Goal: Find contact information: Find contact information

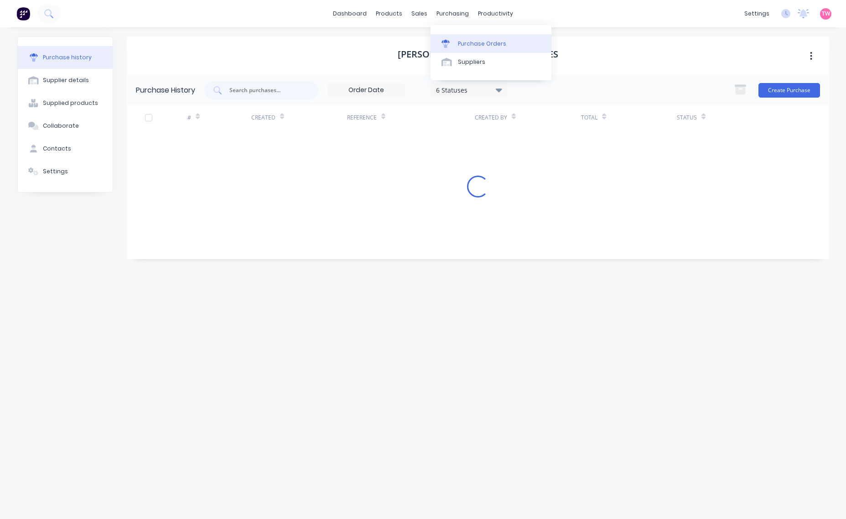
click at [466, 42] on div "Purchase Orders" at bounding box center [482, 44] width 48 height 8
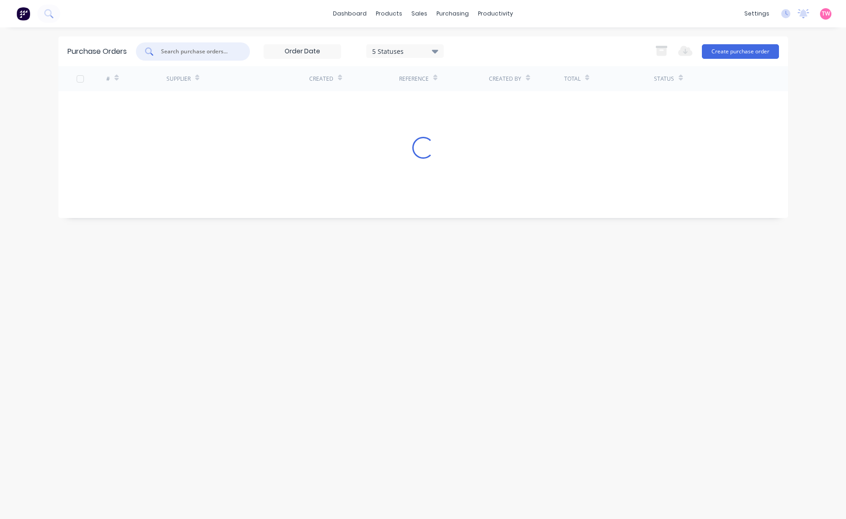
click at [165, 50] on input "text" at bounding box center [198, 51] width 76 height 9
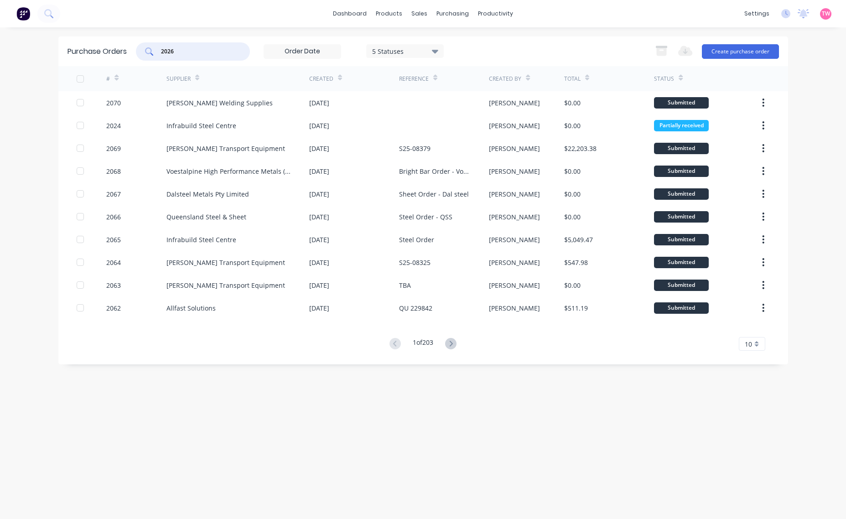
type input "2026"
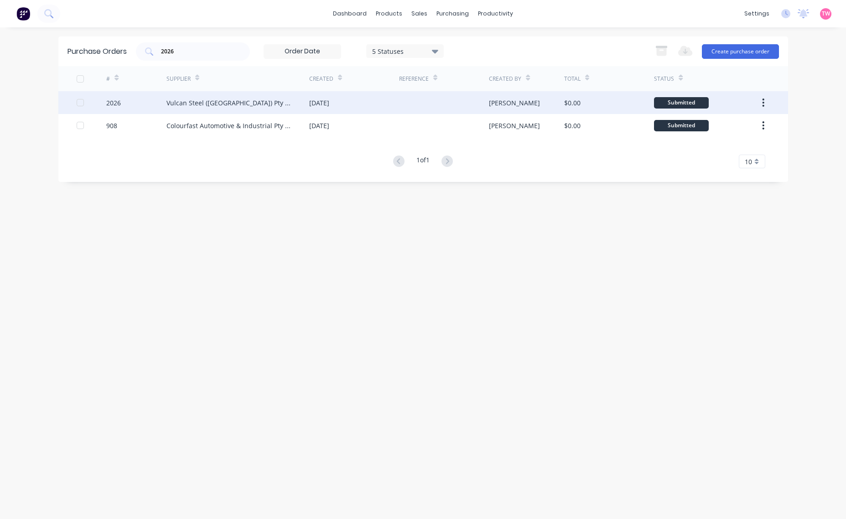
click at [140, 100] on div "2026" at bounding box center [136, 102] width 60 height 23
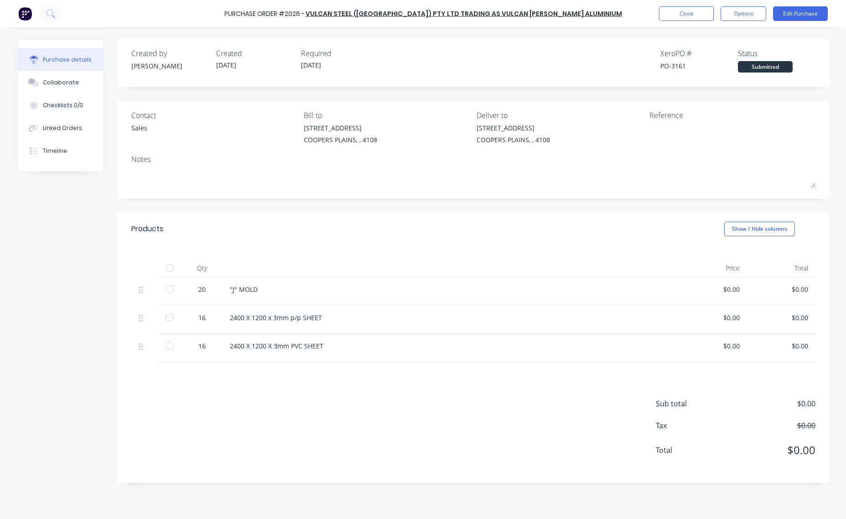
click at [677, 65] on div "PO-3161" at bounding box center [700, 66] width 78 height 10
copy div "3161"
click at [678, 63] on div "PO-3161" at bounding box center [700, 66] width 78 height 10
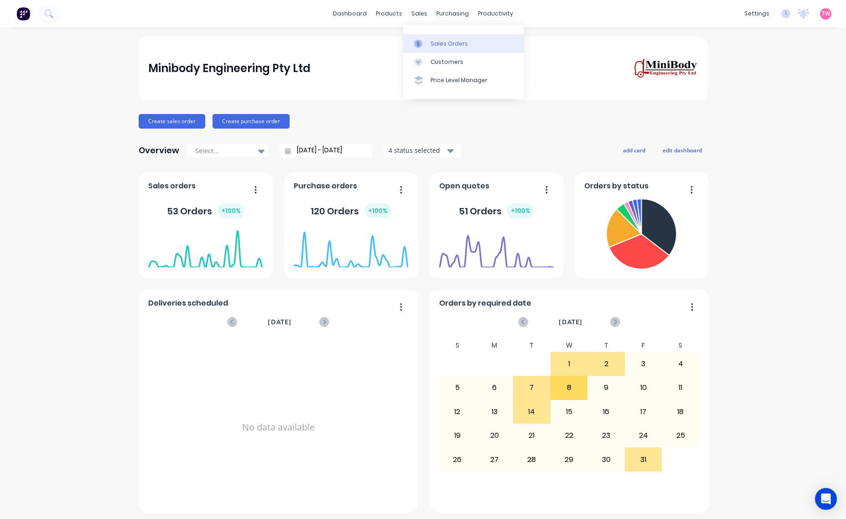
click at [440, 41] on div "Sales Orders" at bounding box center [449, 44] width 37 height 8
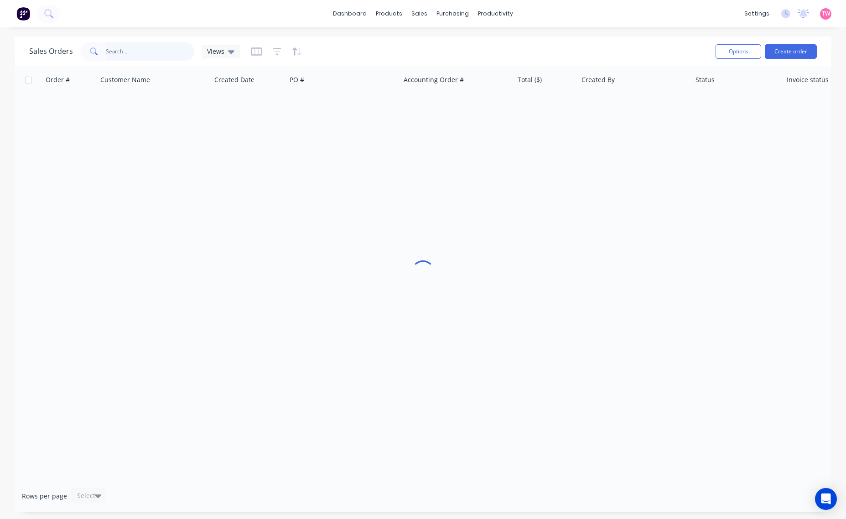
click at [125, 54] on input "text" at bounding box center [150, 51] width 89 height 18
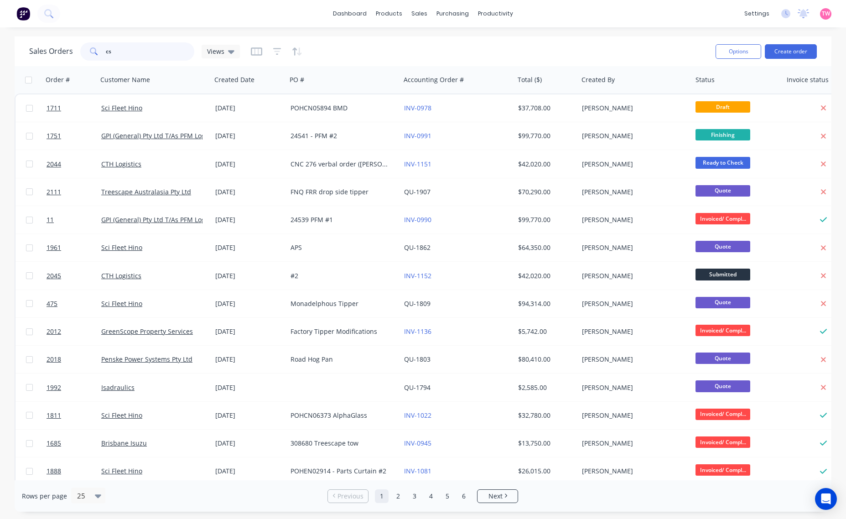
type input "c"
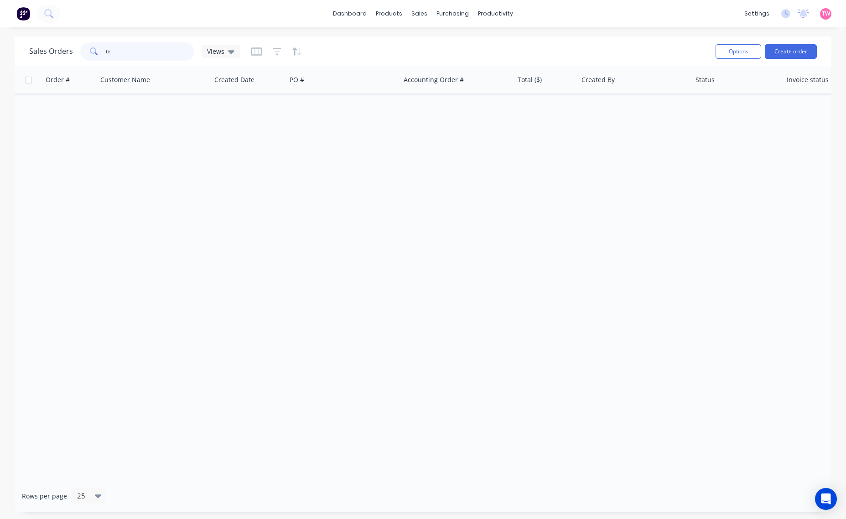
type input "t"
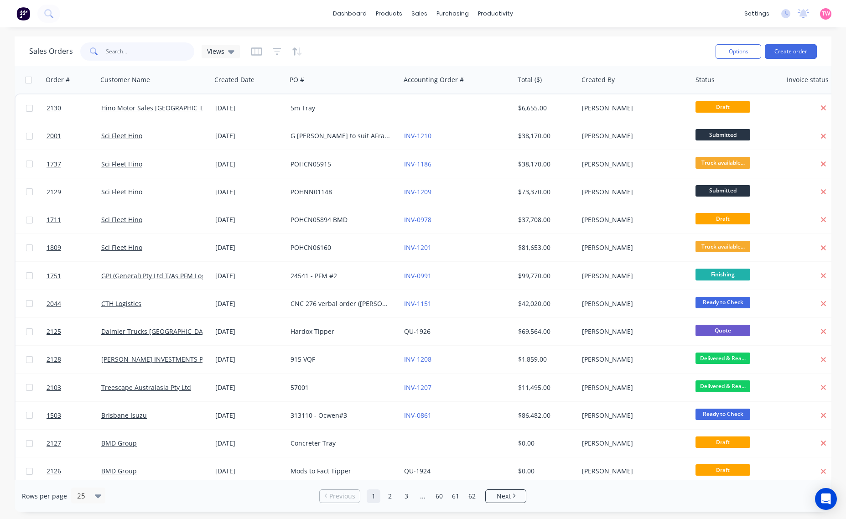
click at [140, 54] on input "text" at bounding box center [150, 51] width 89 height 18
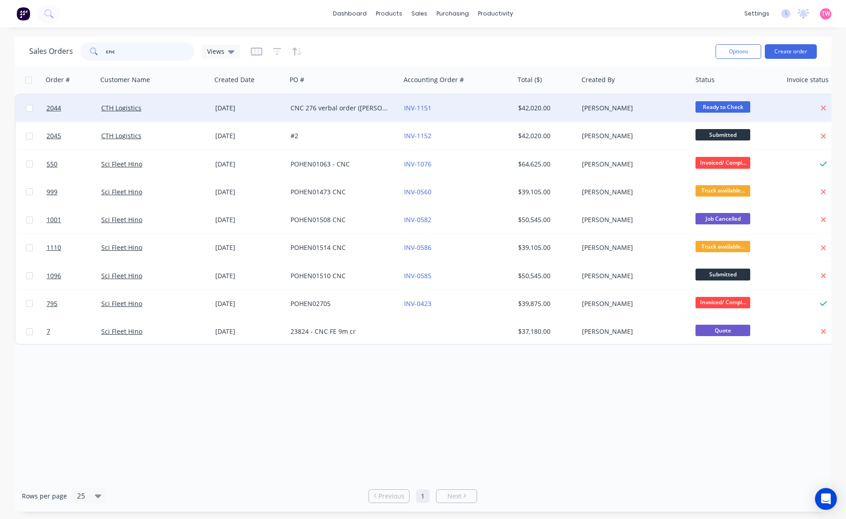
type input "cnc"
click at [173, 107] on div "CTH Logistics" at bounding box center [151, 108] width 101 height 9
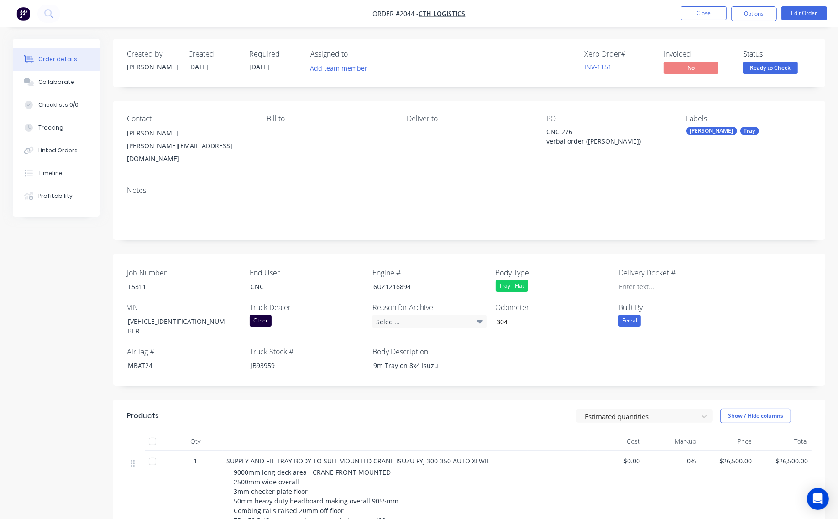
click at [160, 145] on div "[PERSON_NAME][EMAIL_ADDRESS][DOMAIN_NAME]" at bounding box center [189, 153] width 125 height 26
